Goal: Transaction & Acquisition: Purchase product/service

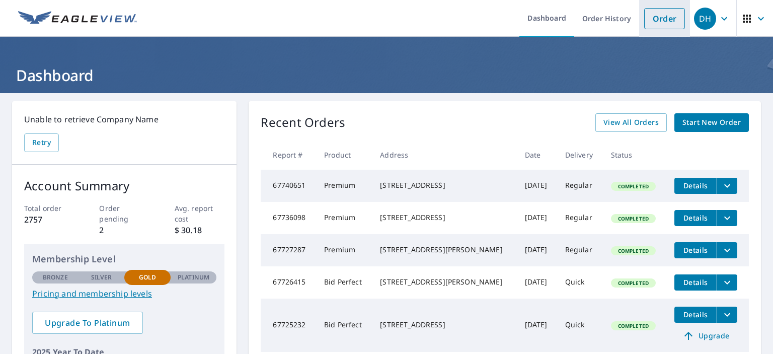
click at [660, 15] on link "Order" at bounding box center [664, 18] width 41 height 21
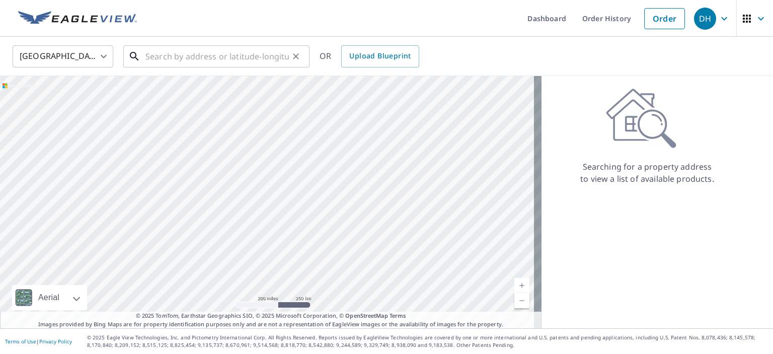
click at [168, 59] on input "text" at bounding box center [216, 56] width 143 height 28
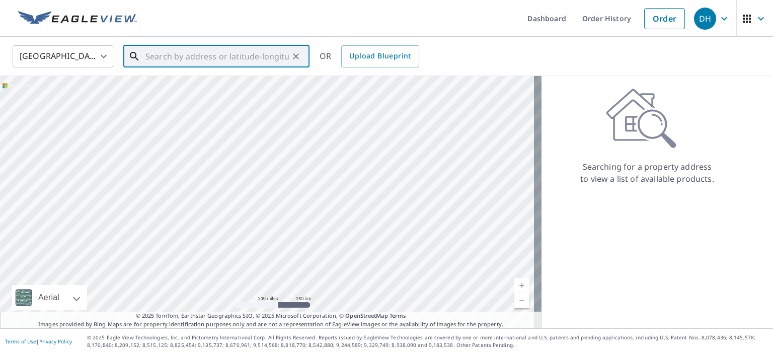
type input "1"
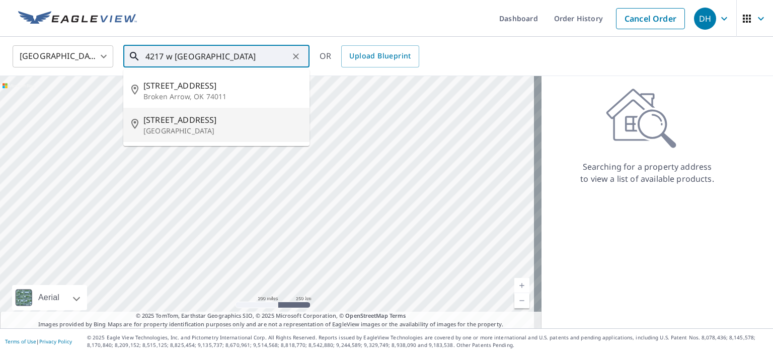
click at [191, 121] on span "[STREET_ADDRESS]" at bounding box center [222, 120] width 158 height 12
type input "[STREET_ADDRESS]"
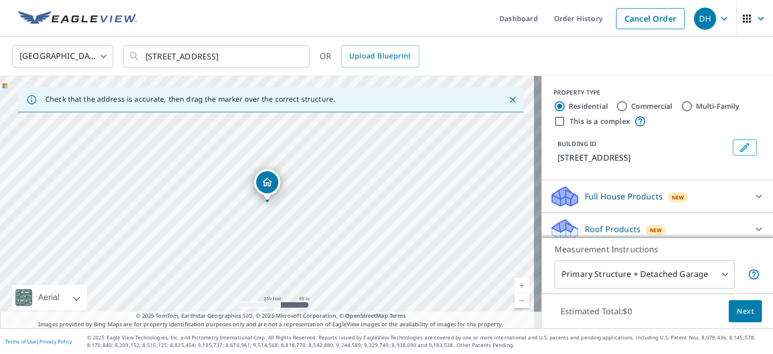
click at [515, 282] on link "Current Level 17, Zoom In" at bounding box center [521, 285] width 15 height 15
click at [515, 282] on link "Current Level 18, Zoom In" at bounding box center [521, 285] width 15 height 15
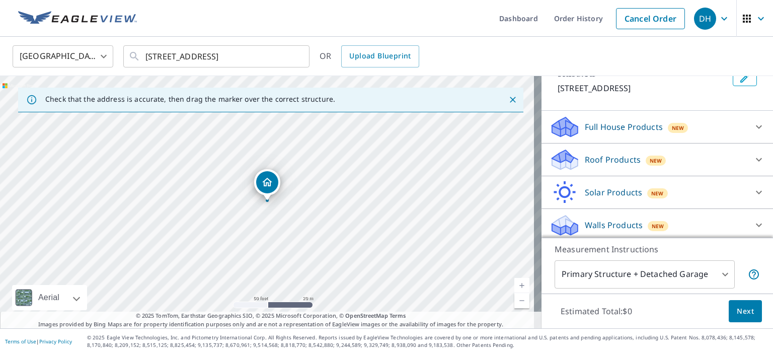
scroll to position [85, 0]
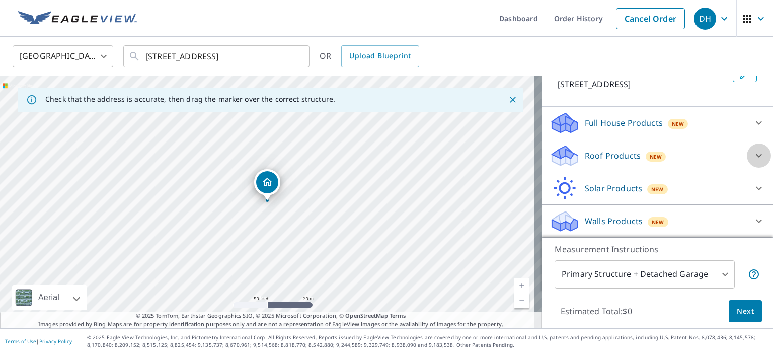
click at [756, 155] on icon at bounding box center [759, 156] width 6 height 4
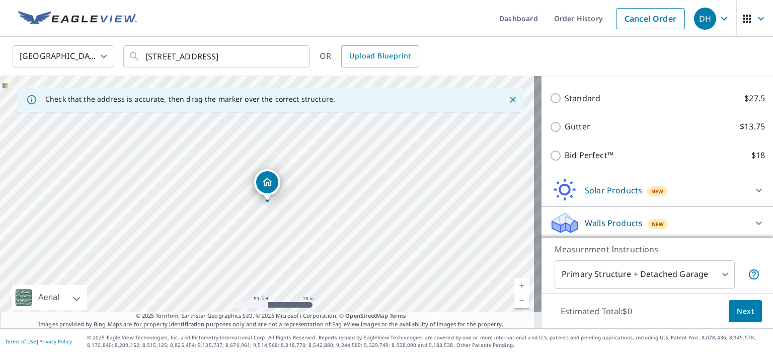
scroll to position [185, 0]
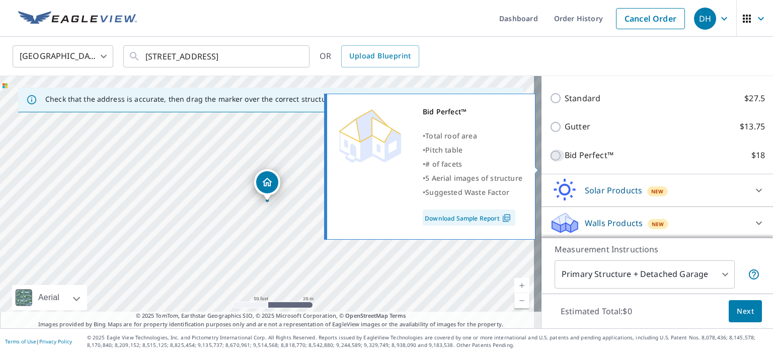
click at [550, 162] on input "Bid Perfect™ $18" at bounding box center [556, 155] width 15 height 12
checkbox input "true"
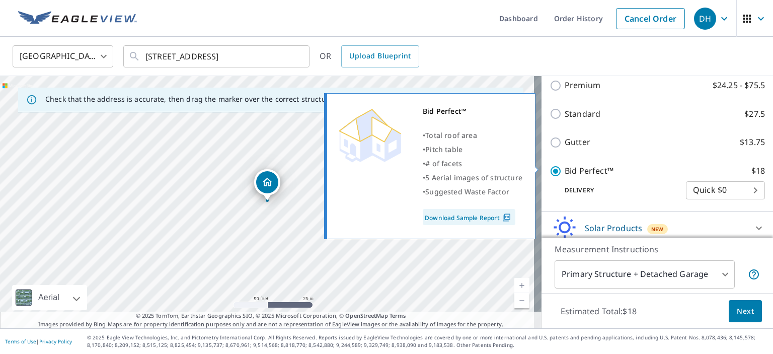
scroll to position [201, 0]
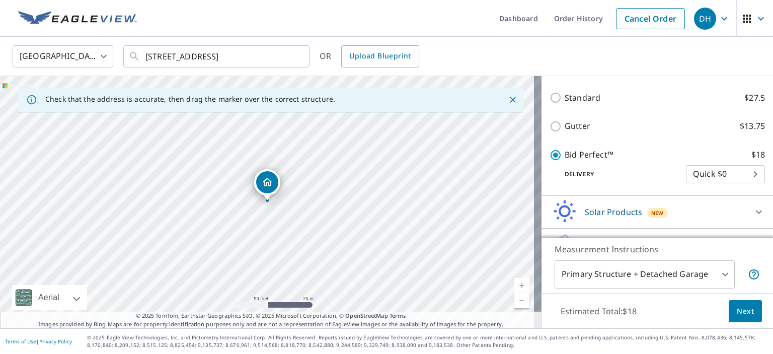
click at [738, 313] on span "Next" at bounding box center [745, 311] width 17 height 13
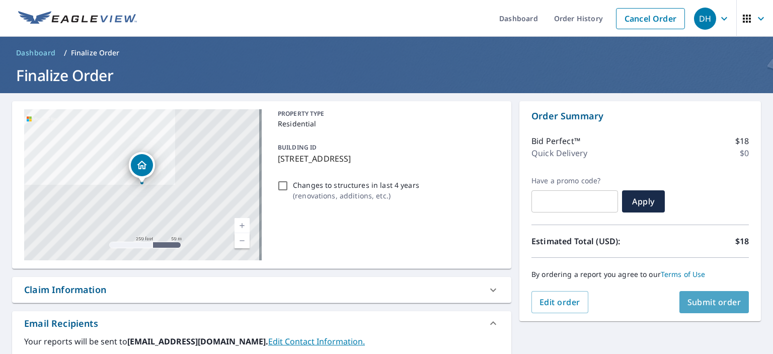
click at [713, 299] on span "Submit order" at bounding box center [714, 301] width 54 height 11
